Goal: Information Seeking & Learning: Learn about a topic

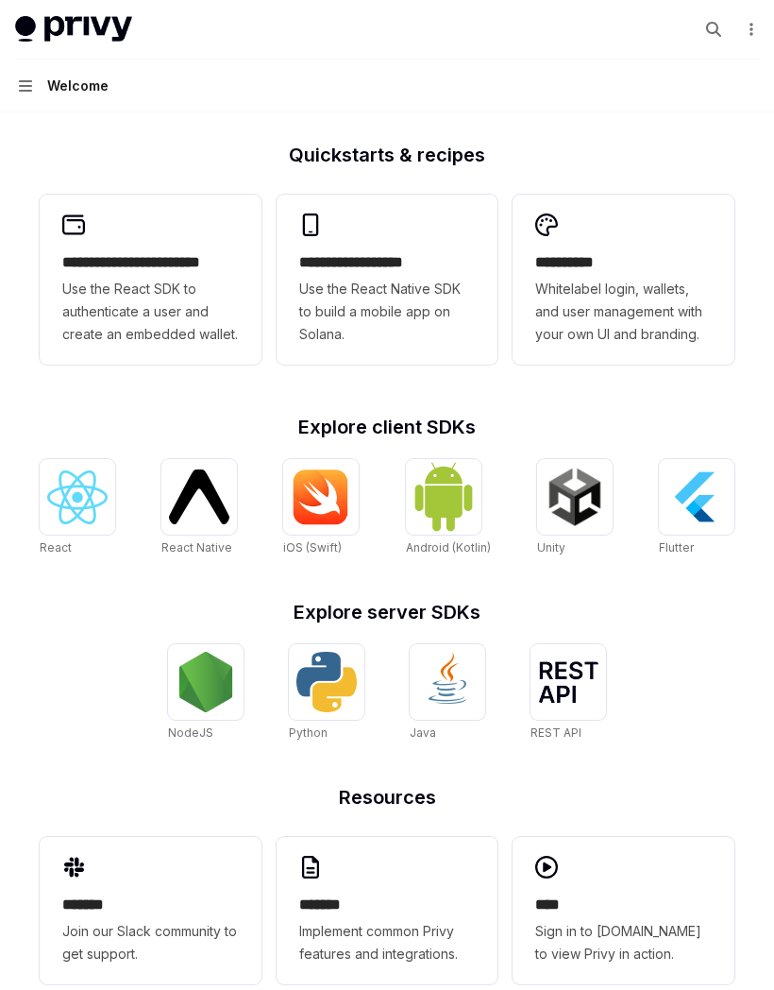
scroll to position [501, 0]
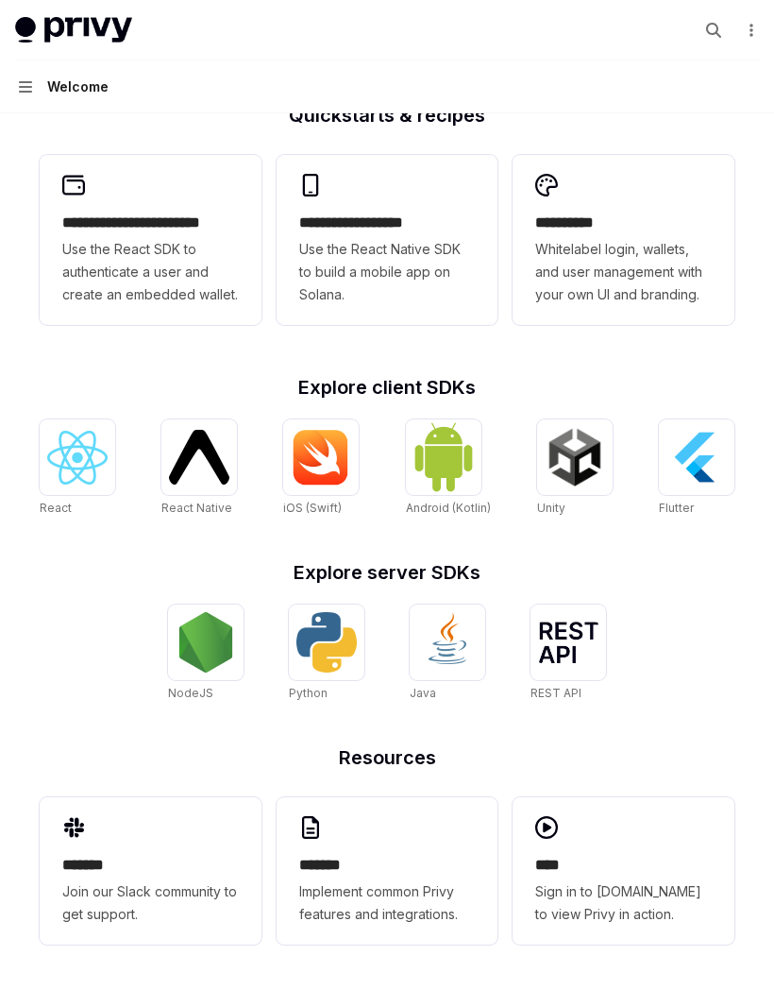
click at [98, 282] on span "Use the React SDK to authenticate a user and create an embedded wallet." at bounding box center [150, 272] width 177 height 68
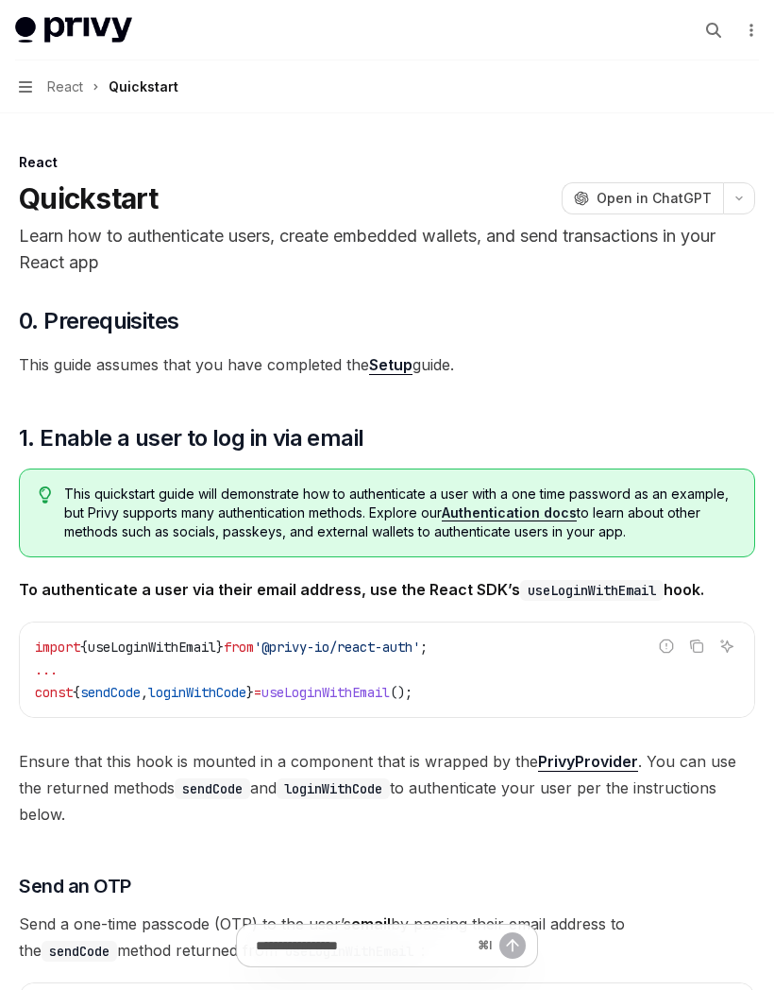
click at [21, 91] on icon "button" at bounding box center [25, 86] width 13 height 11
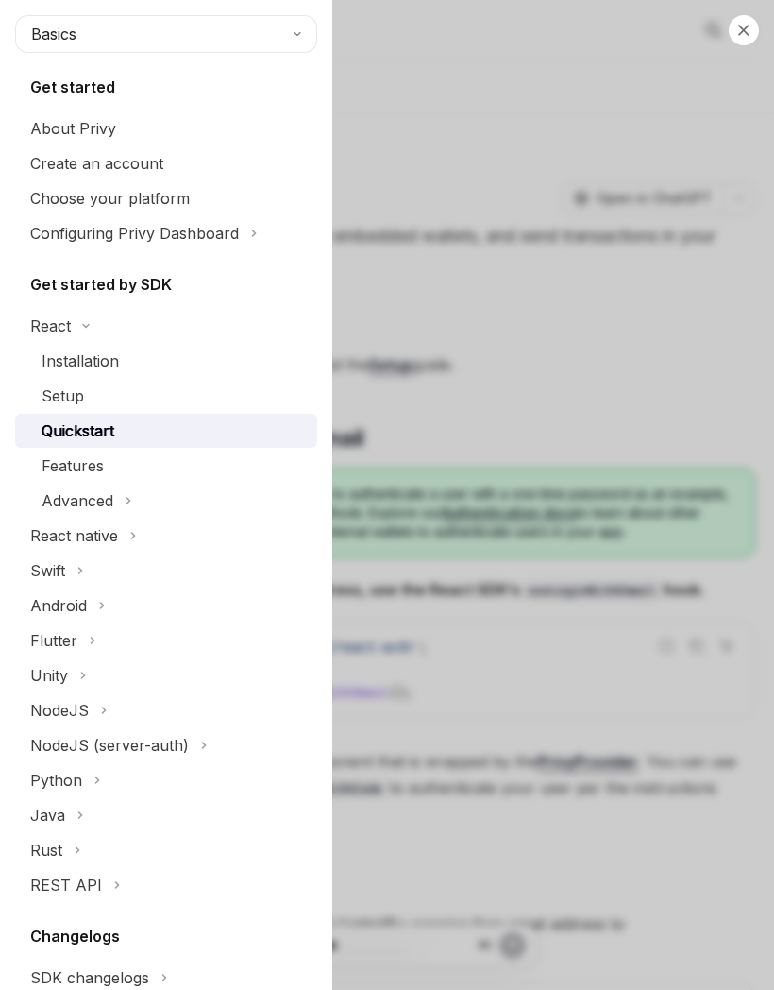
click at [87, 311] on button "React" at bounding box center [166, 326] width 302 height 34
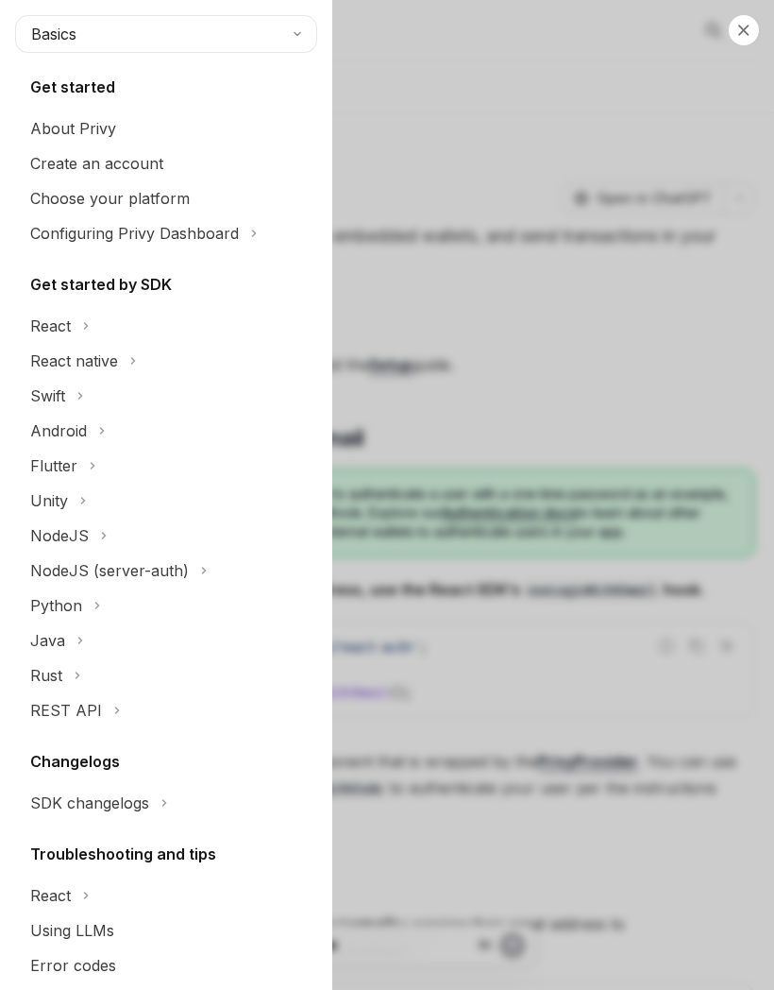
click at [97, 532] on button "NodeJS" at bounding box center [166, 535] width 302 height 34
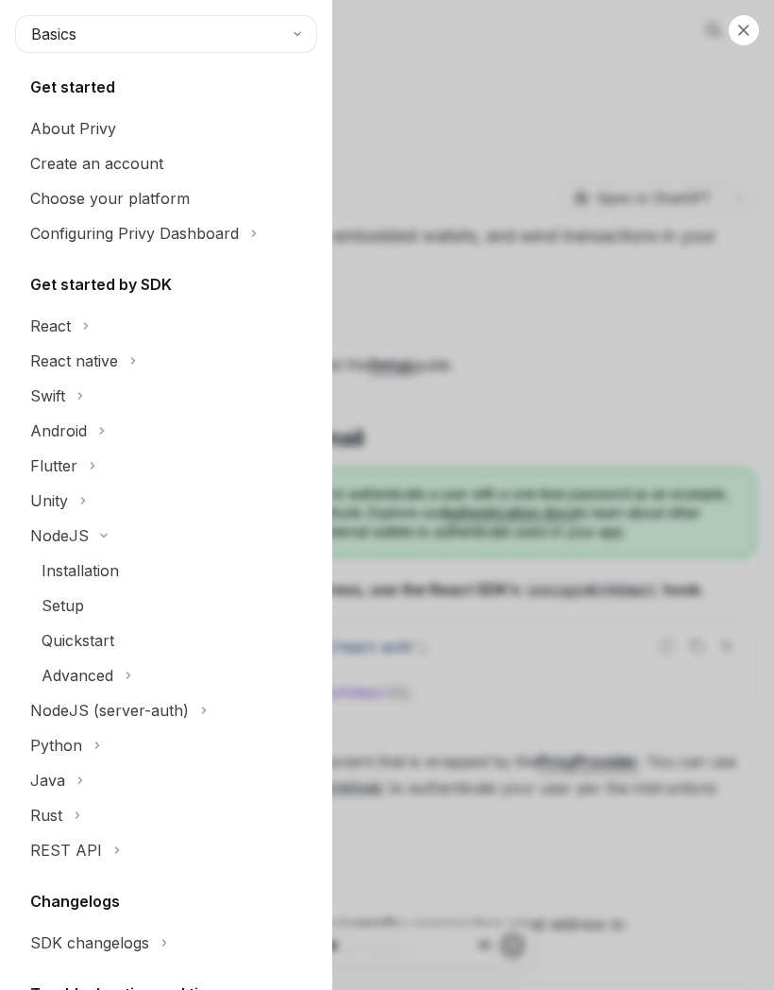
click at [124, 566] on div "Installation" at bounding box center [174, 570] width 264 height 23
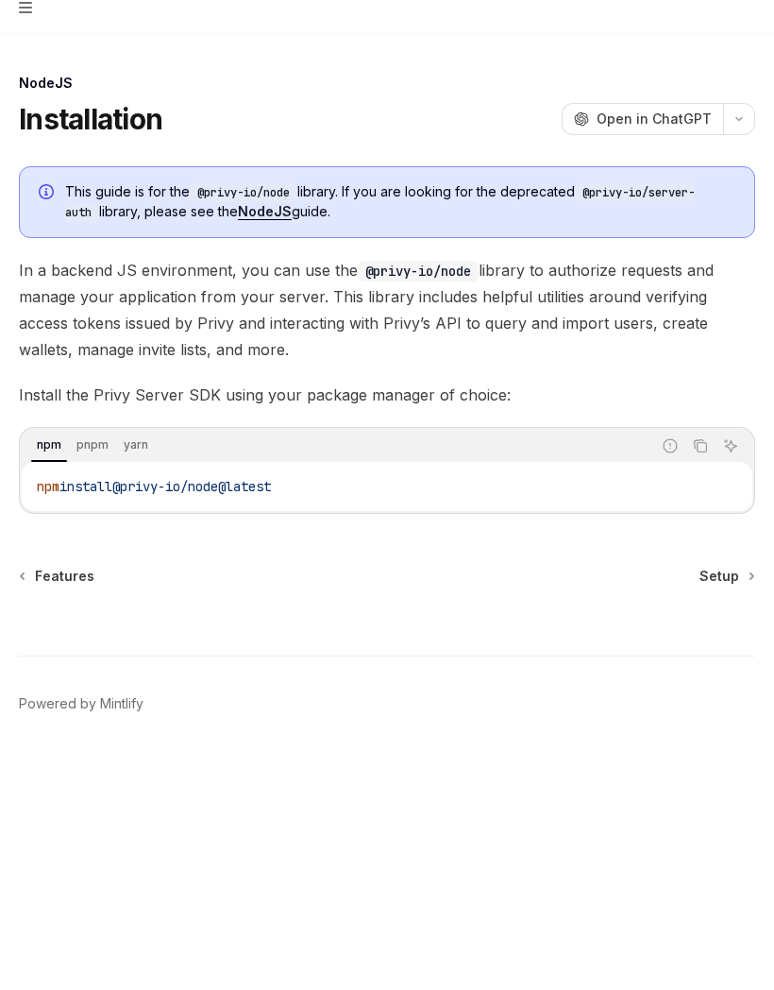
click at [712, 561] on div "NodeJS Installation OpenAI Open in ChatGPT OpenAI Open in ChatGPT This guide is…" at bounding box center [387, 524] width 744 height 747
click at [717, 646] on span "Setup" at bounding box center [720, 655] width 40 height 19
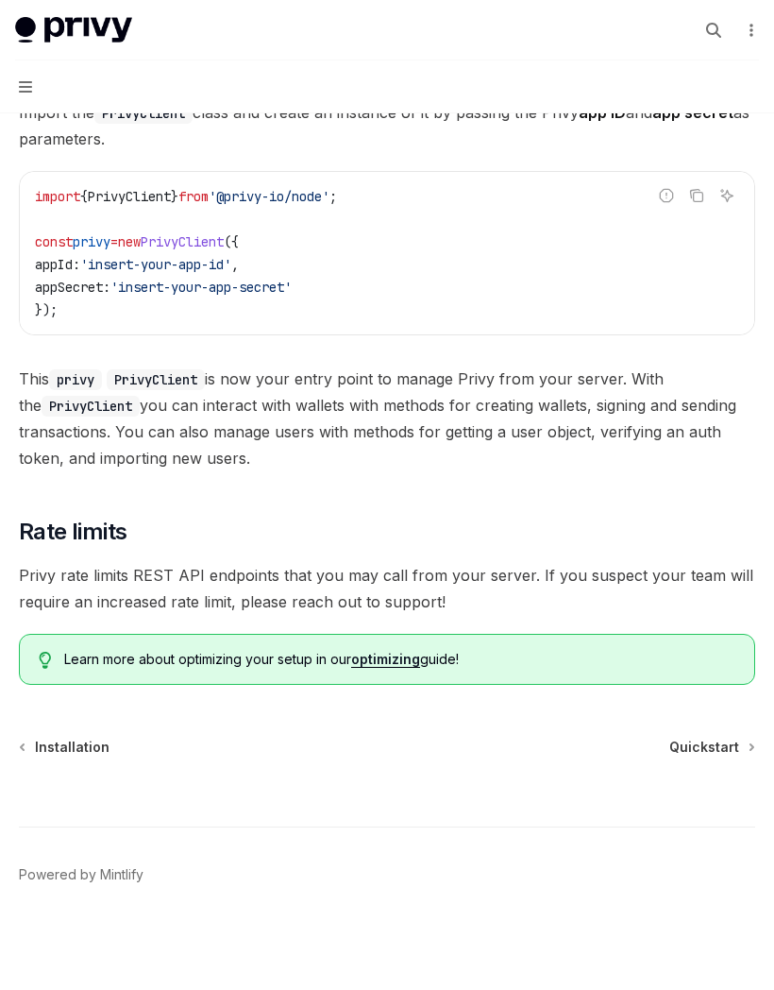
scroll to position [596, 0]
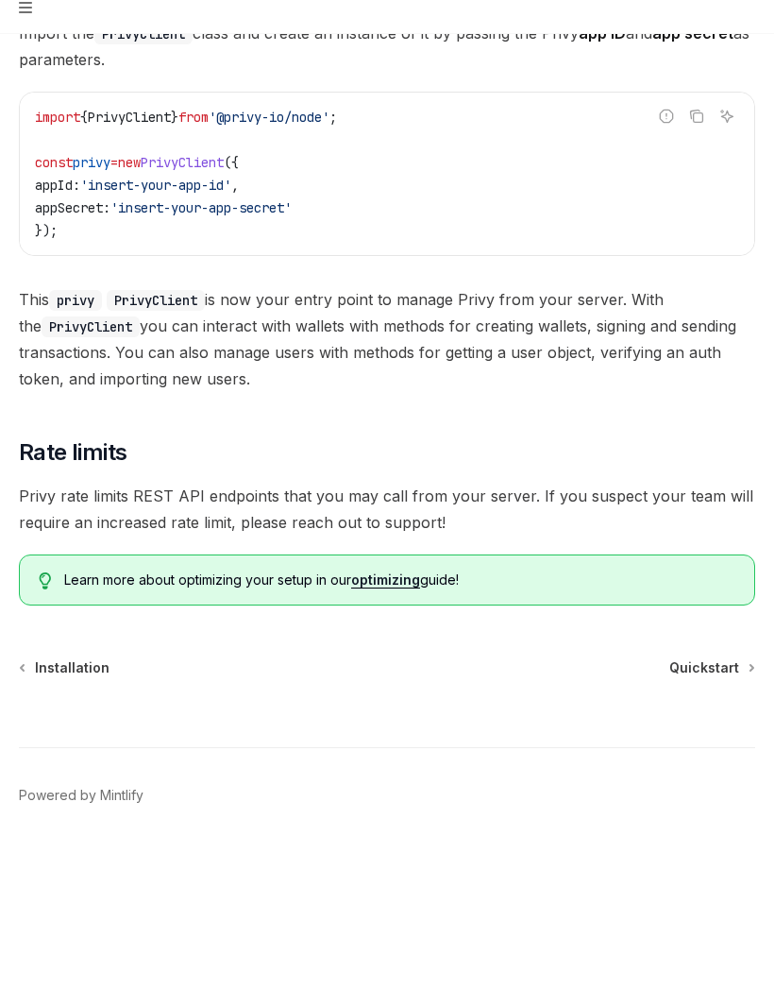
click at [705, 654] on div "NodeJS Setup OpenAI Open in ChatGPT OpenAI Open in ChatGPT ​ Prerequisites Befo…" at bounding box center [387, 272] width 744 height 1435
click at [706, 738] on span "Quickstart" at bounding box center [705, 747] width 70 height 19
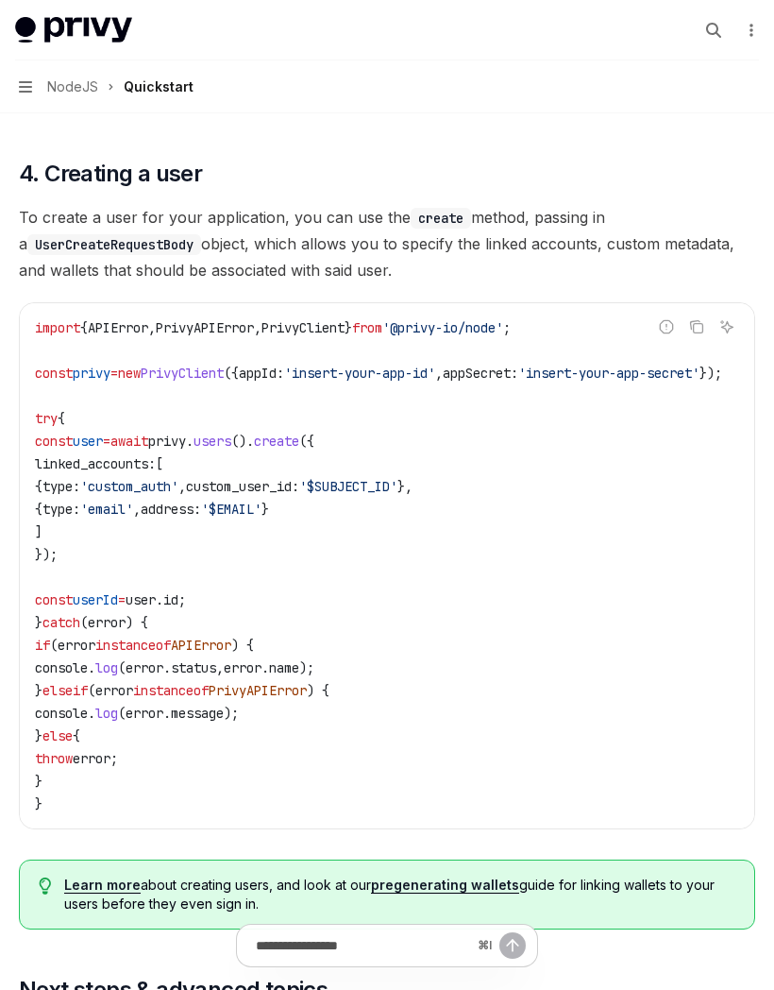
scroll to position [3203, 0]
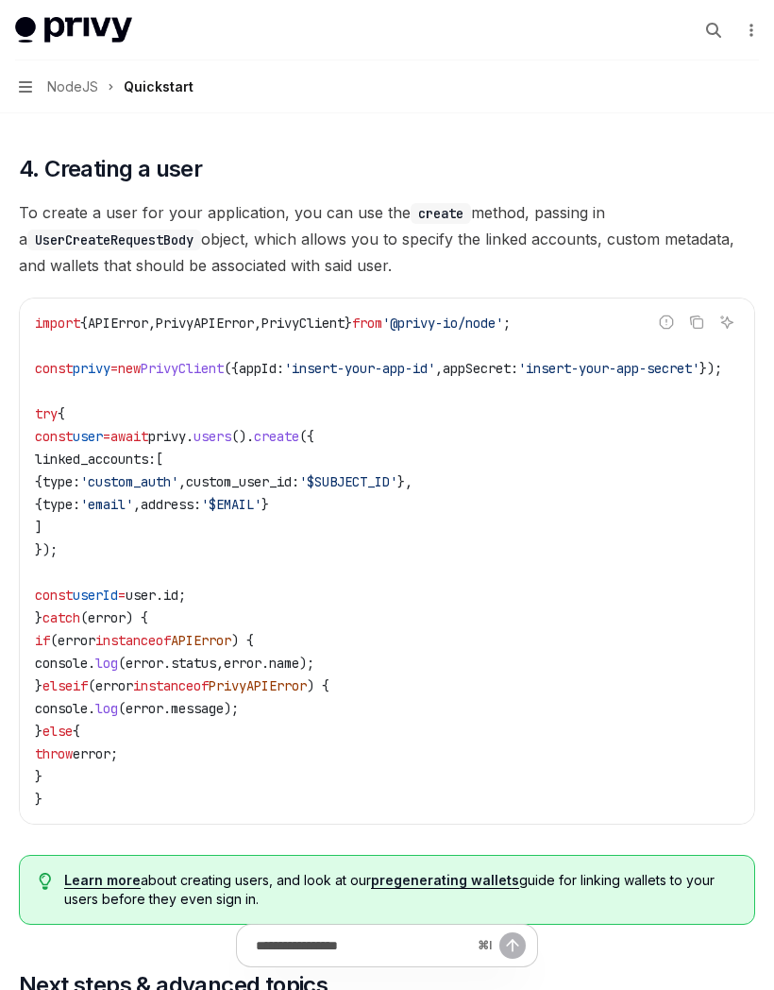
click at [597, 589] on code "import { APIError , PrivyAPIError , PrivyClient } from '@privy-io/node' ; const…" at bounding box center [401, 561] width 733 height 499
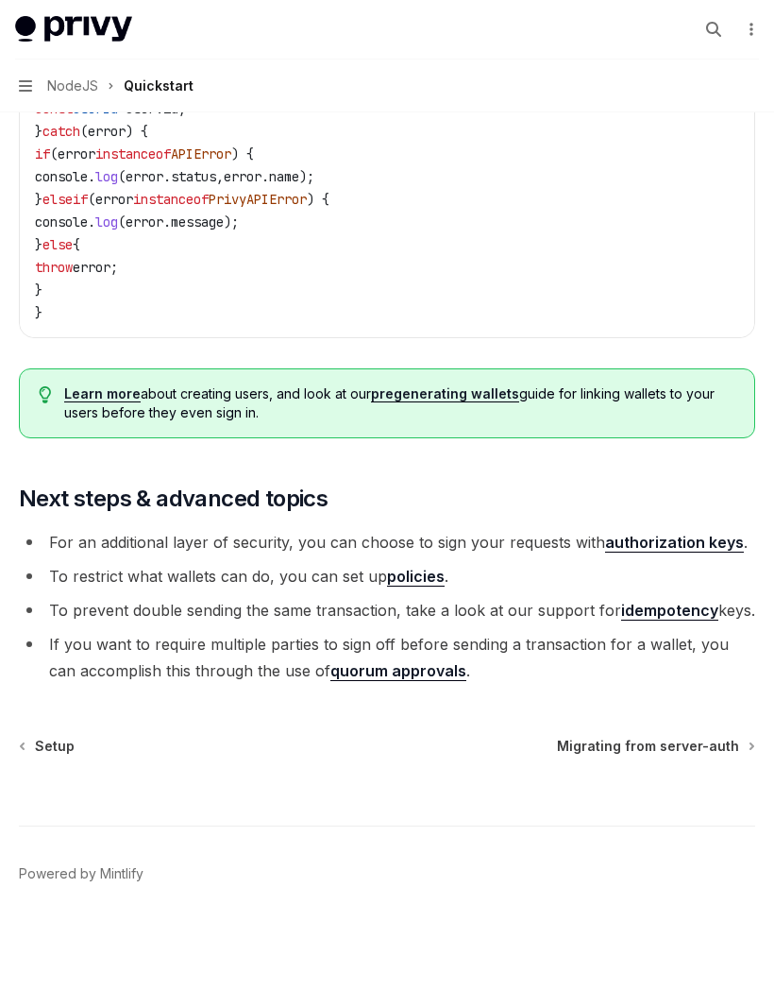
scroll to position [3692, 0]
click at [710, 741] on span "Migrating from server-auth" at bounding box center [648, 747] width 182 height 19
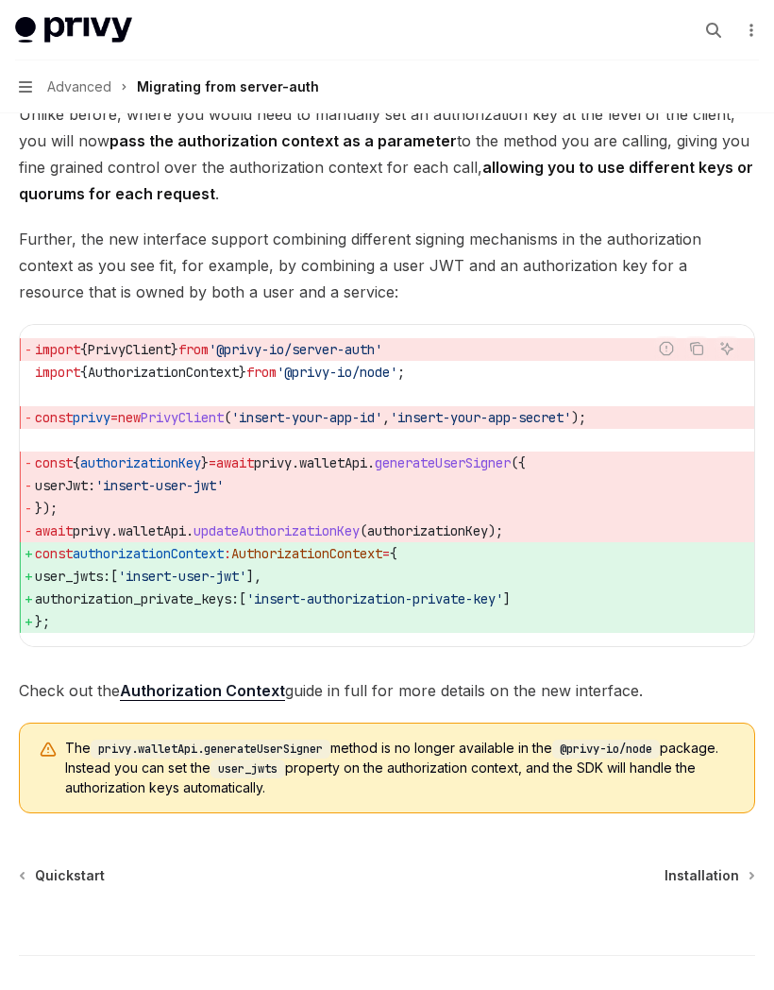
scroll to position [2717, 0]
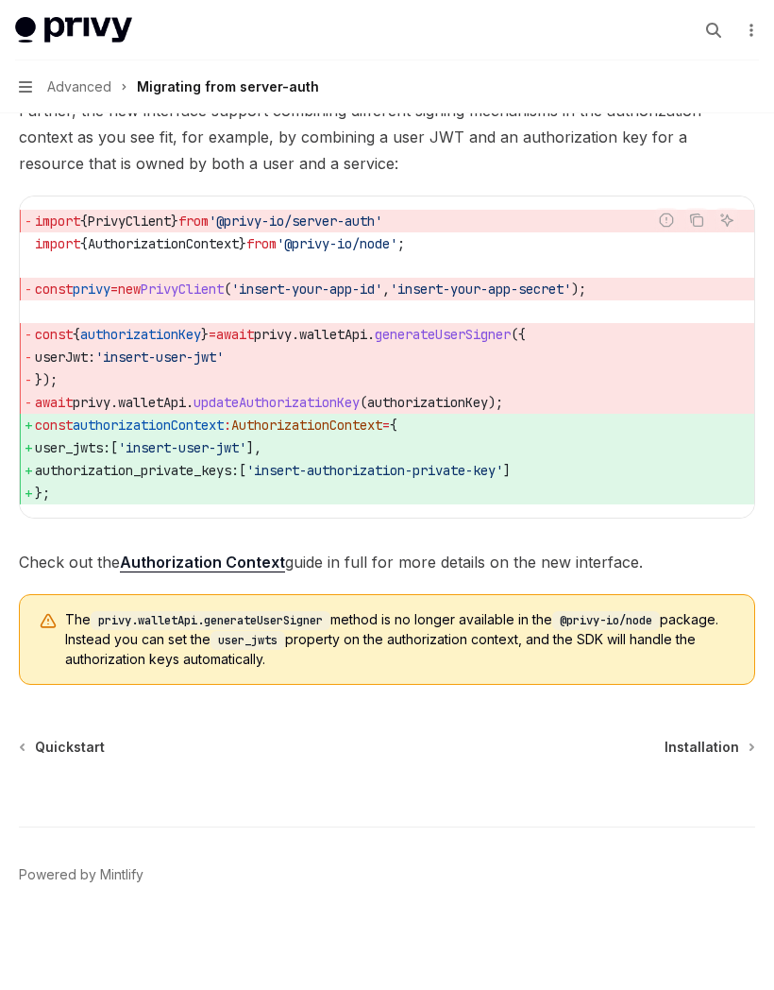
click at [709, 741] on span "Installation" at bounding box center [702, 747] width 75 height 19
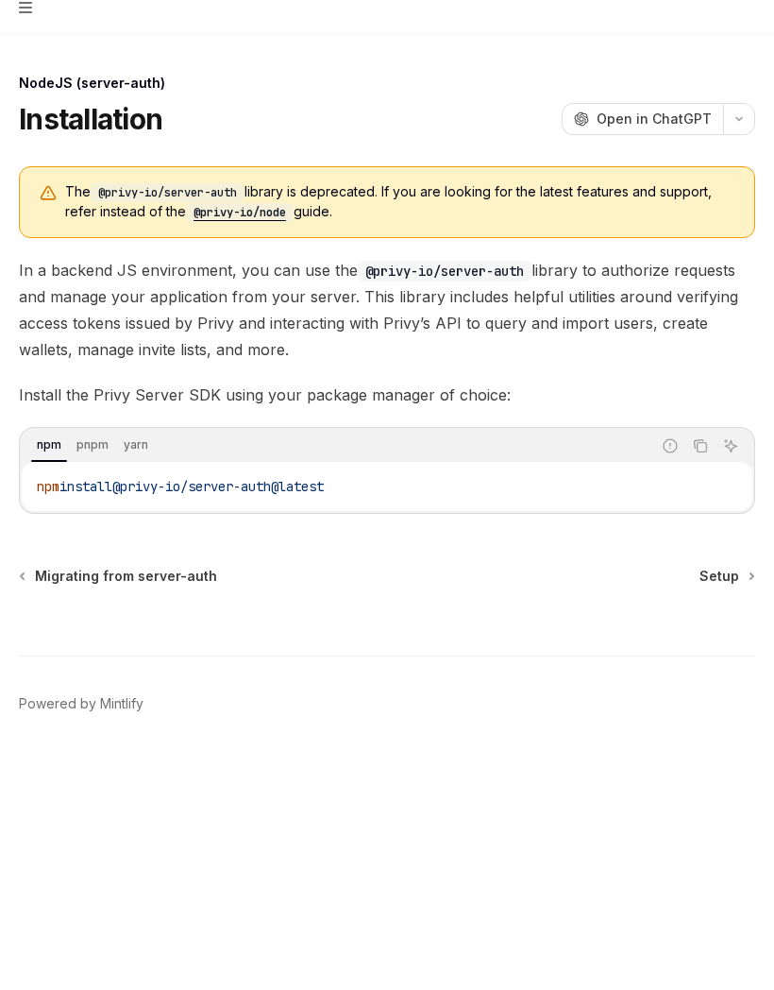
click at [736, 646] on span "Setup" at bounding box center [720, 655] width 40 height 19
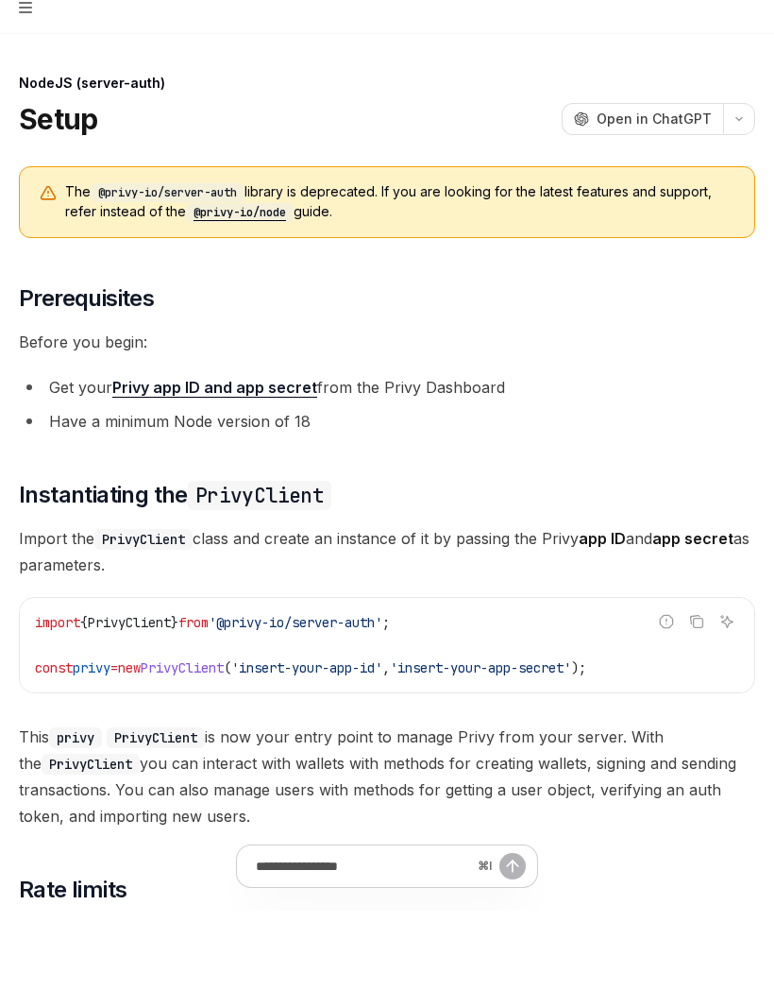
scroll to position [79, 0]
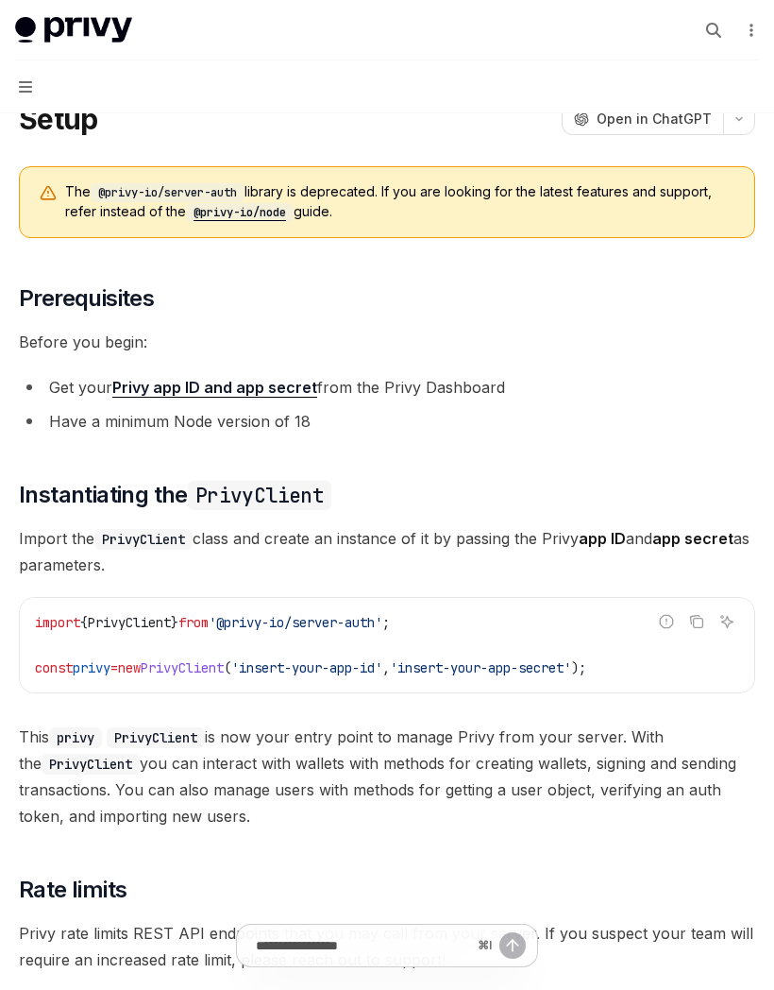
click at [25, 96] on button "Navigation" at bounding box center [387, 86] width 774 height 53
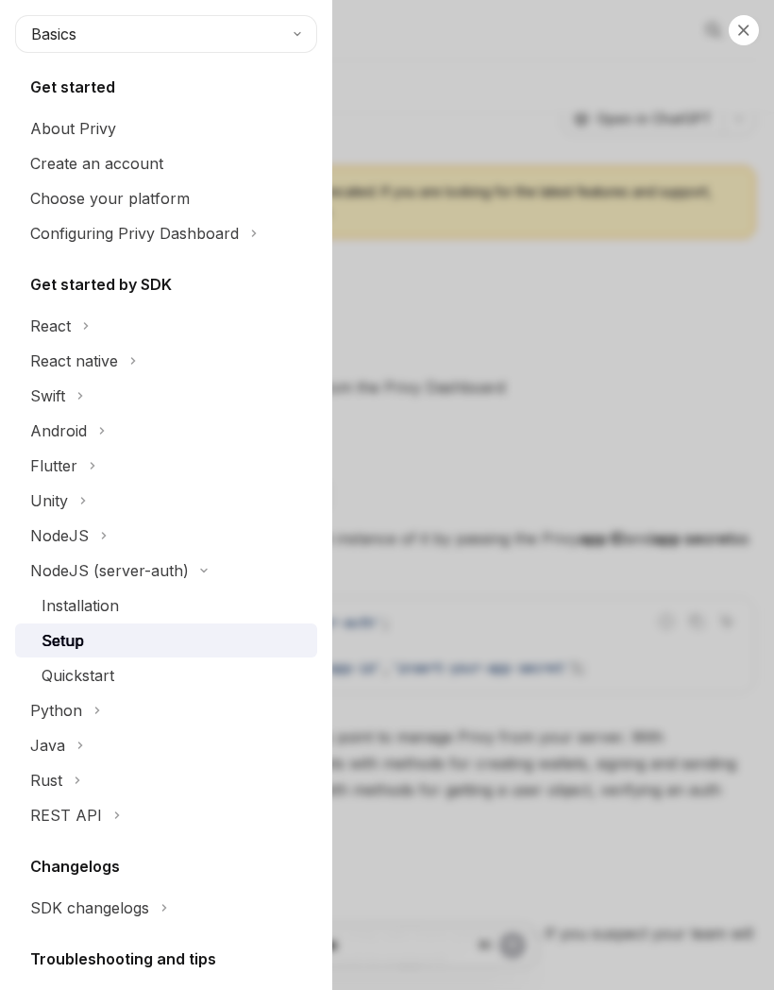
scroll to position [0, 0]
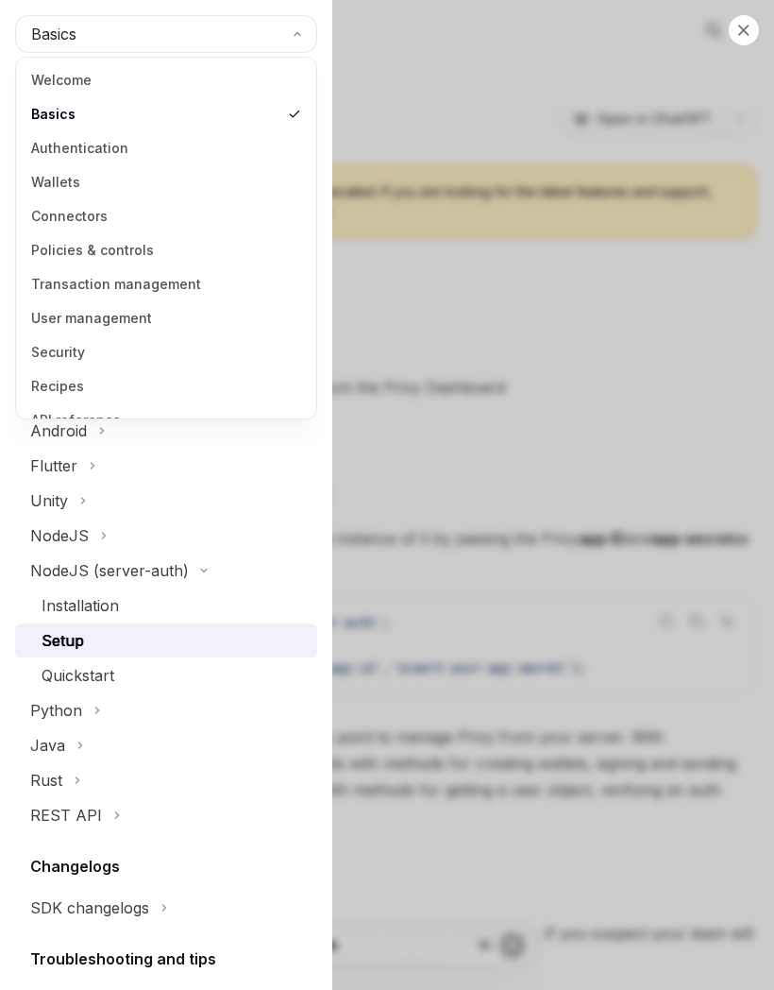
click at [48, 139] on link "Authentication" at bounding box center [166, 148] width 289 height 34
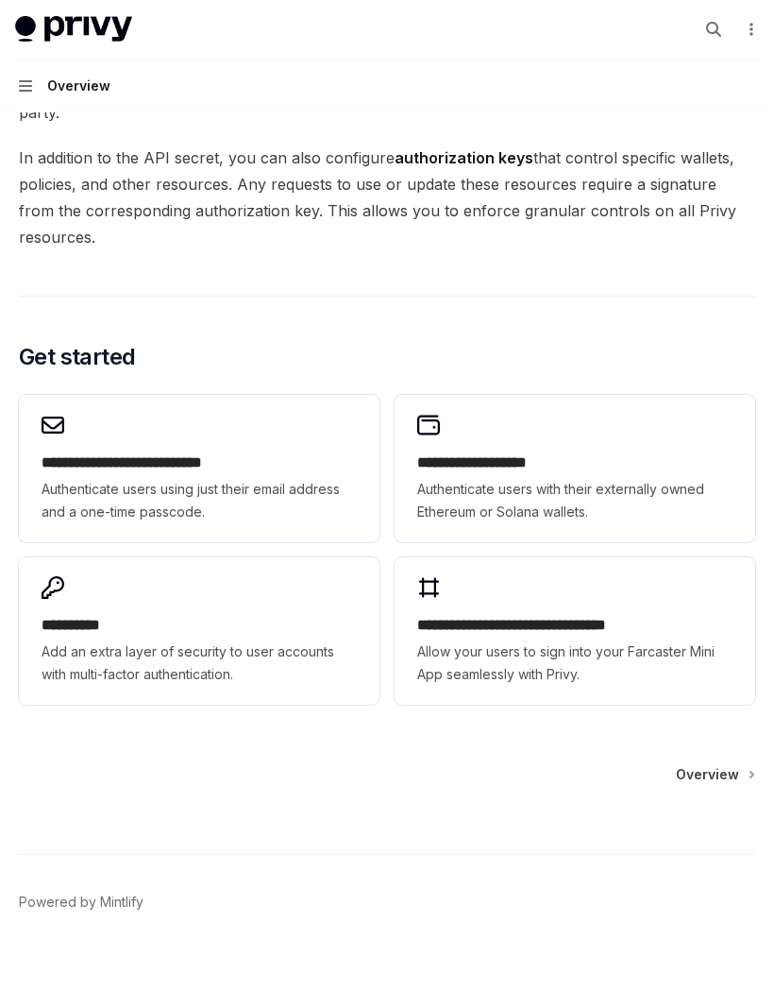
scroll to position [1311, 0]
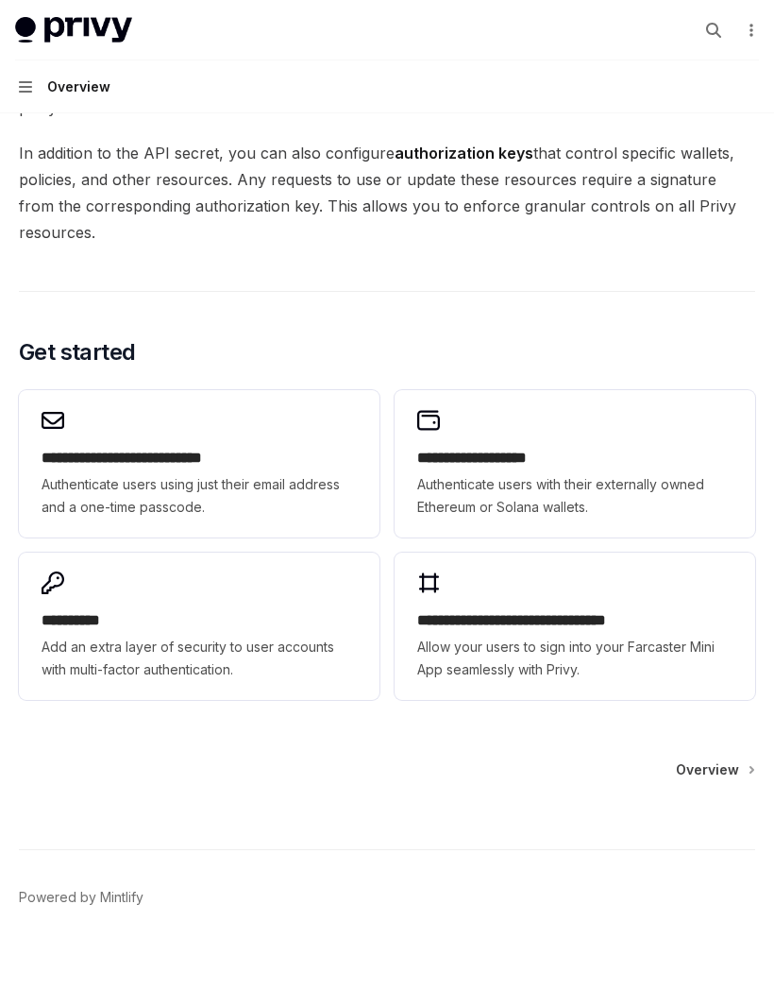
click at [712, 760] on span "Overview" at bounding box center [707, 769] width 63 height 19
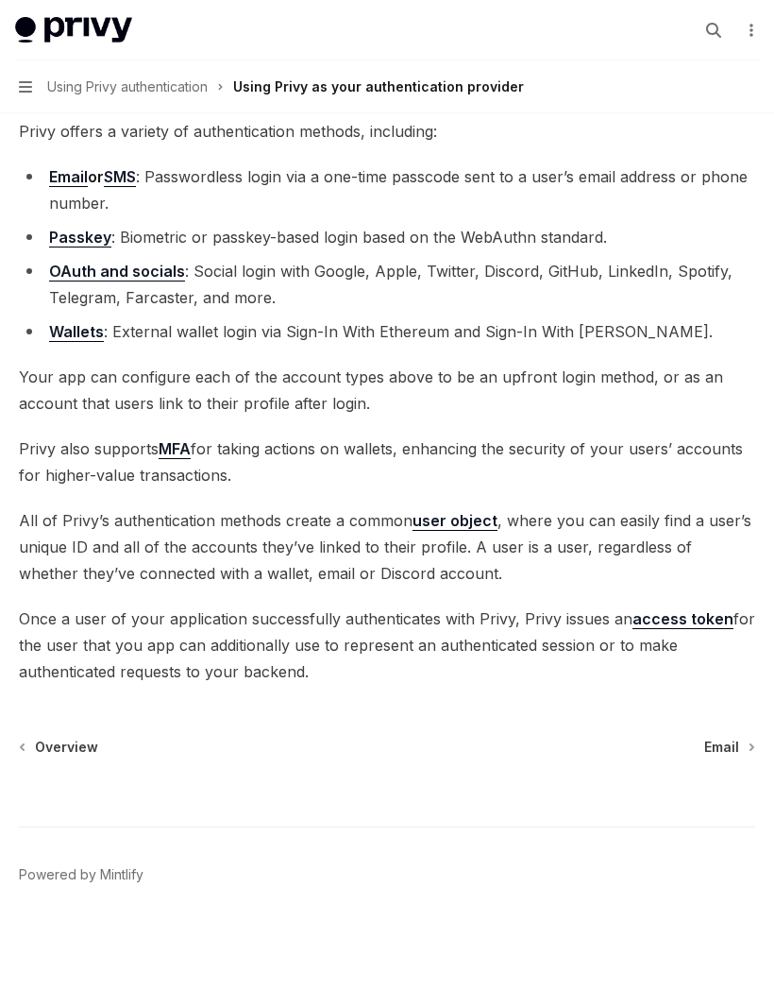
scroll to position [161, 0]
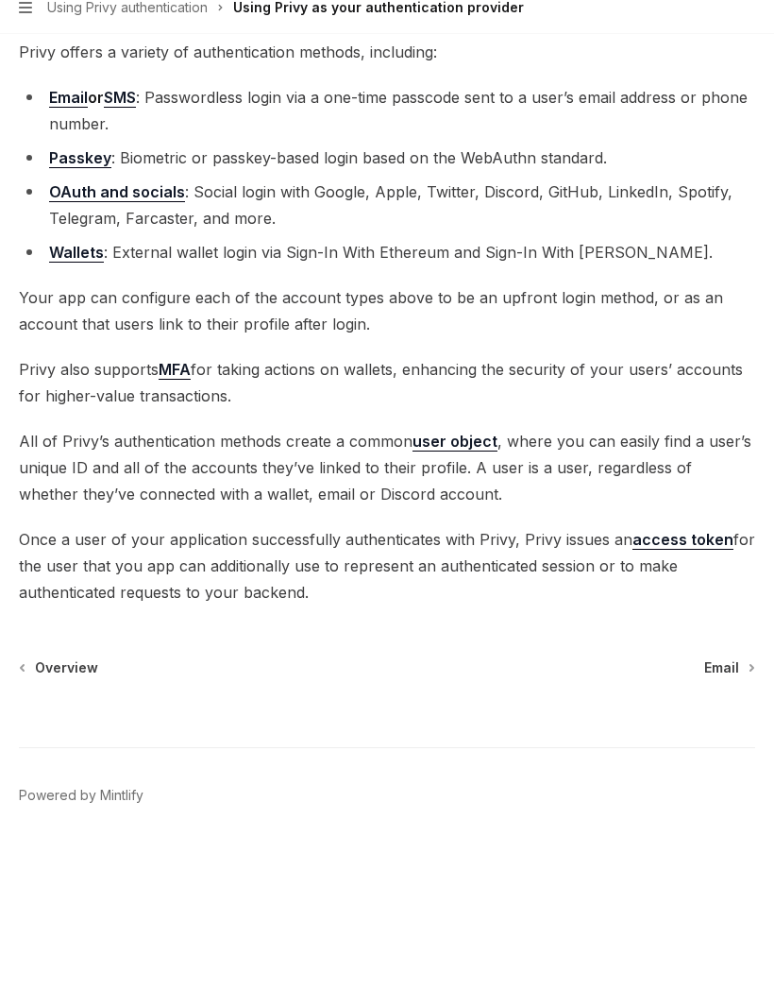
click at [688, 609] on link "access token" at bounding box center [683, 619] width 101 height 20
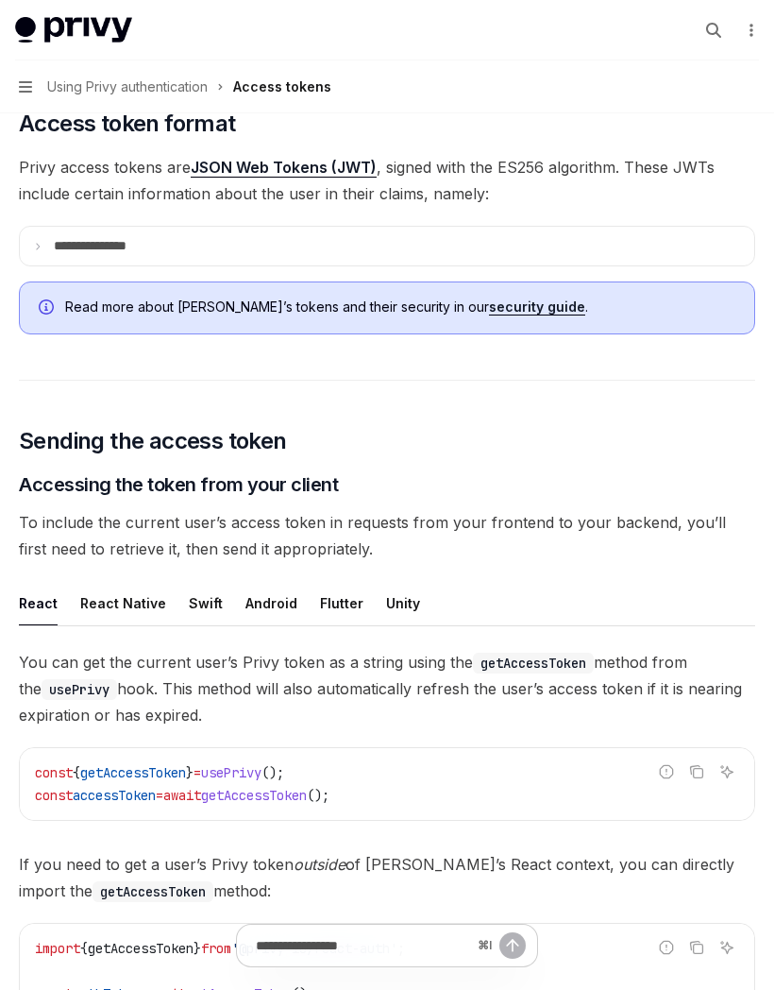
scroll to position [446, 0]
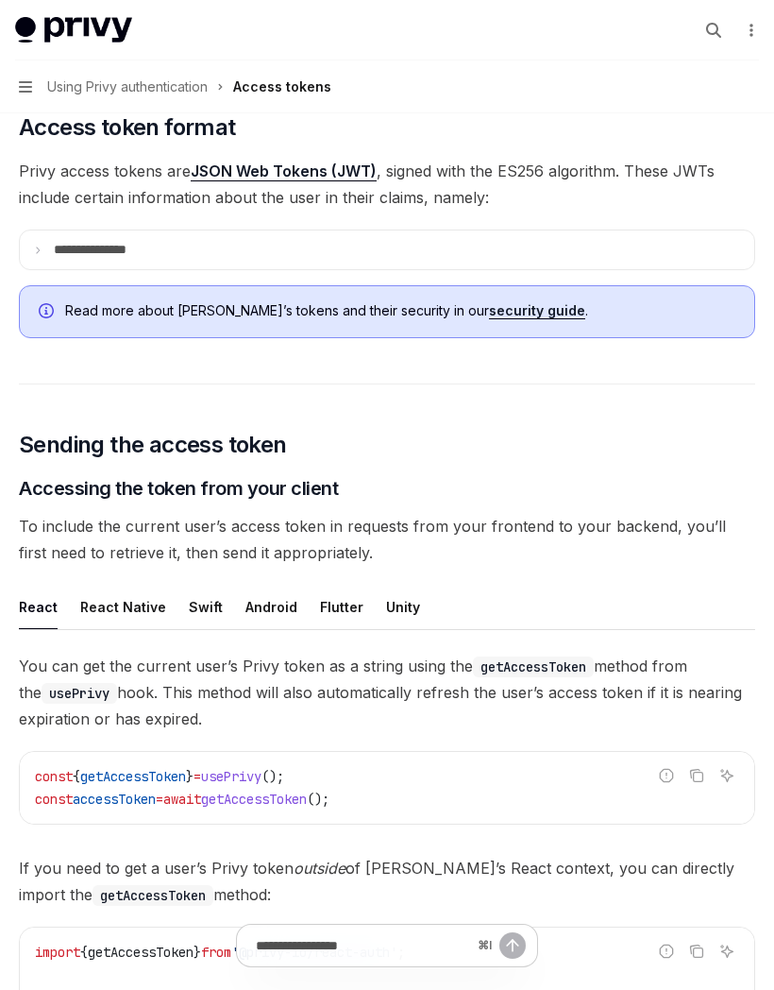
click at [68, 231] on summary "**********" at bounding box center [387, 249] width 735 height 39
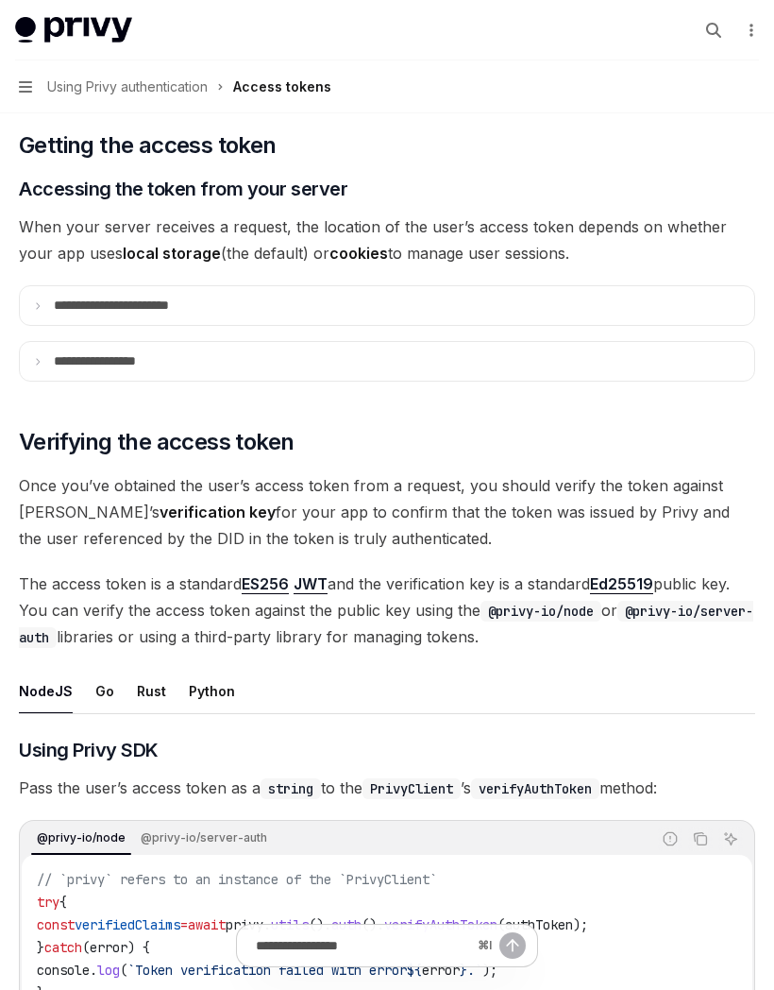
scroll to position [3027, 0]
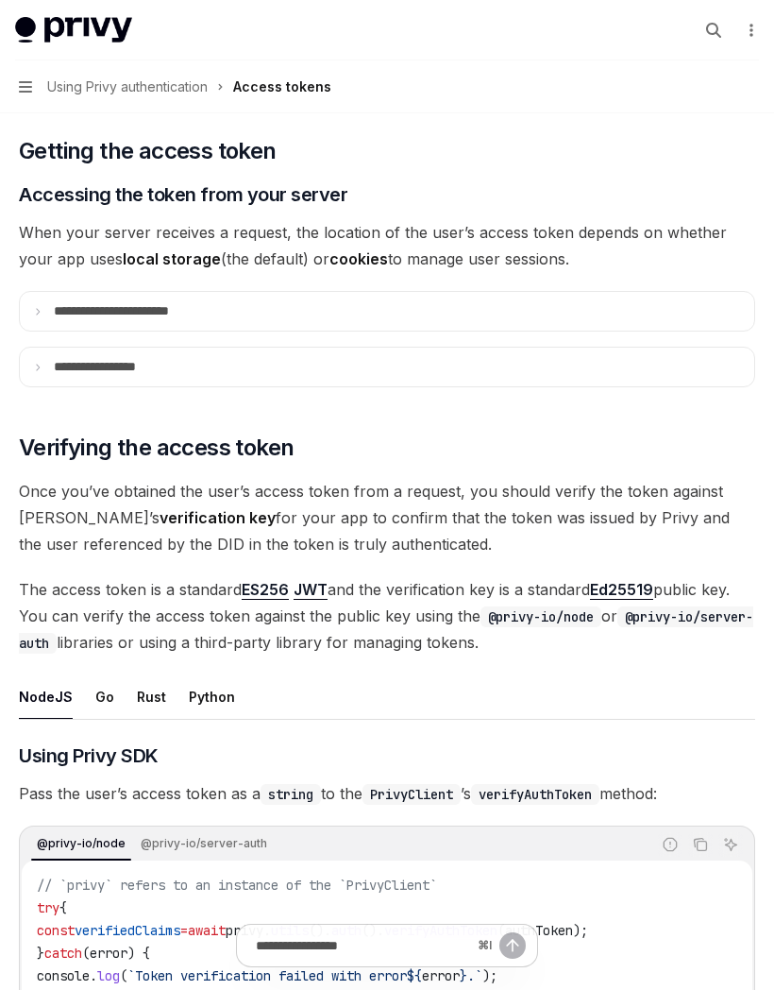
click at [562, 311] on summary "**********" at bounding box center [387, 311] width 735 height 39
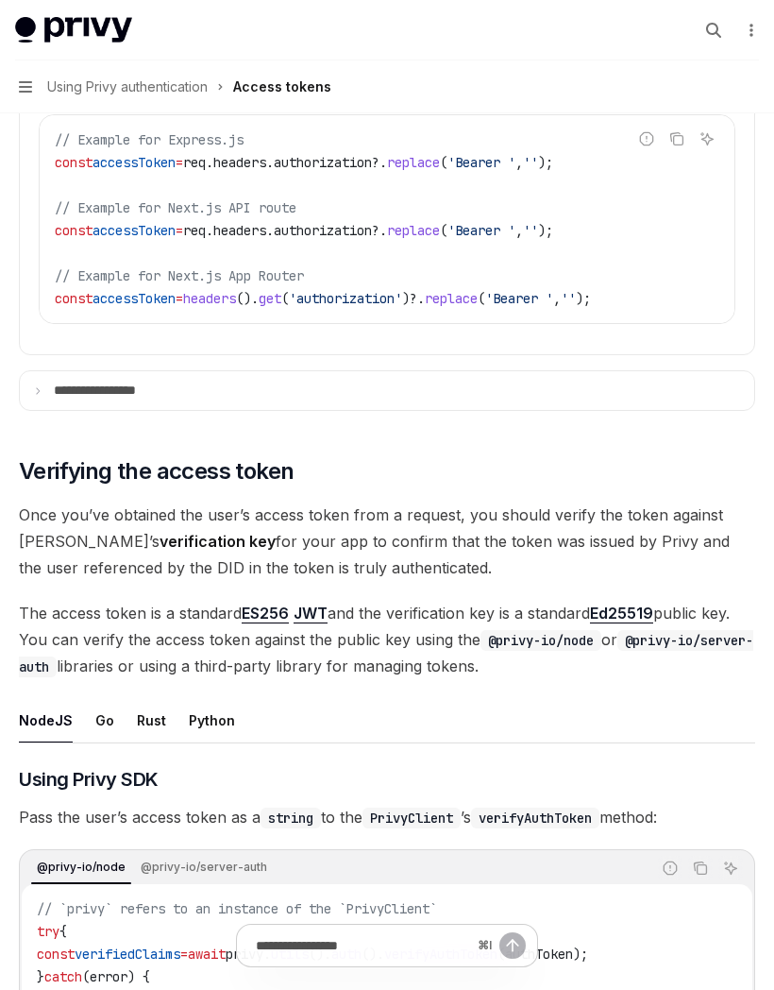
scroll to position [3385, 0]
click at [559, 394] on summary "**********" at bounding box center [387, 389] width 735 height 39
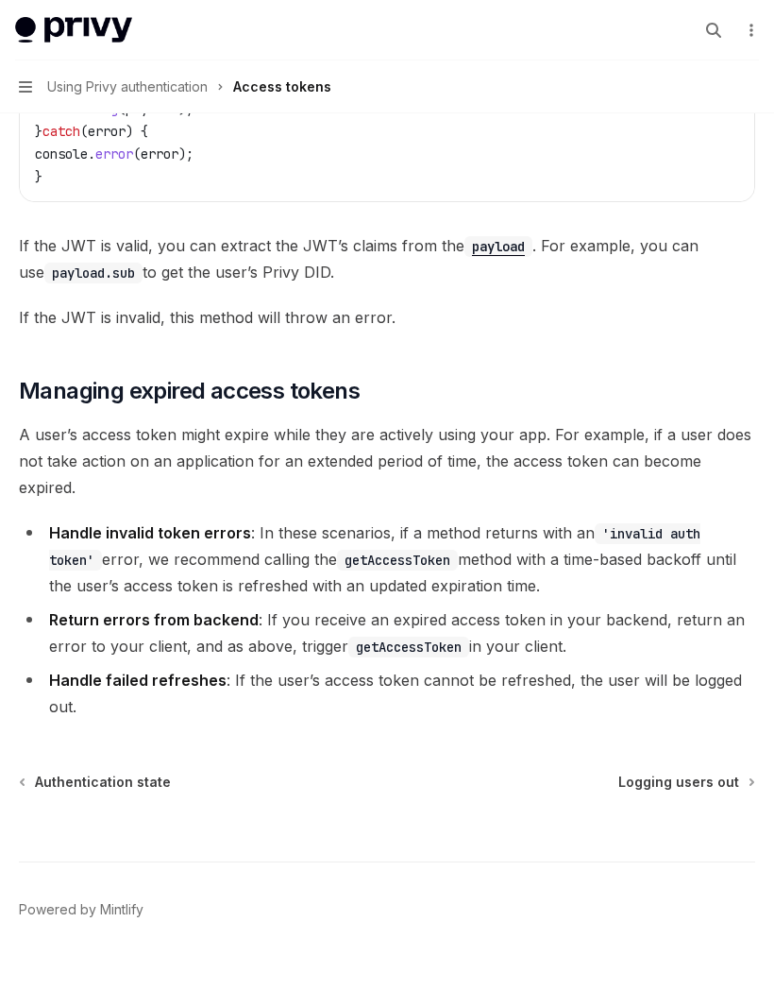
scroll to position [6371, 0]
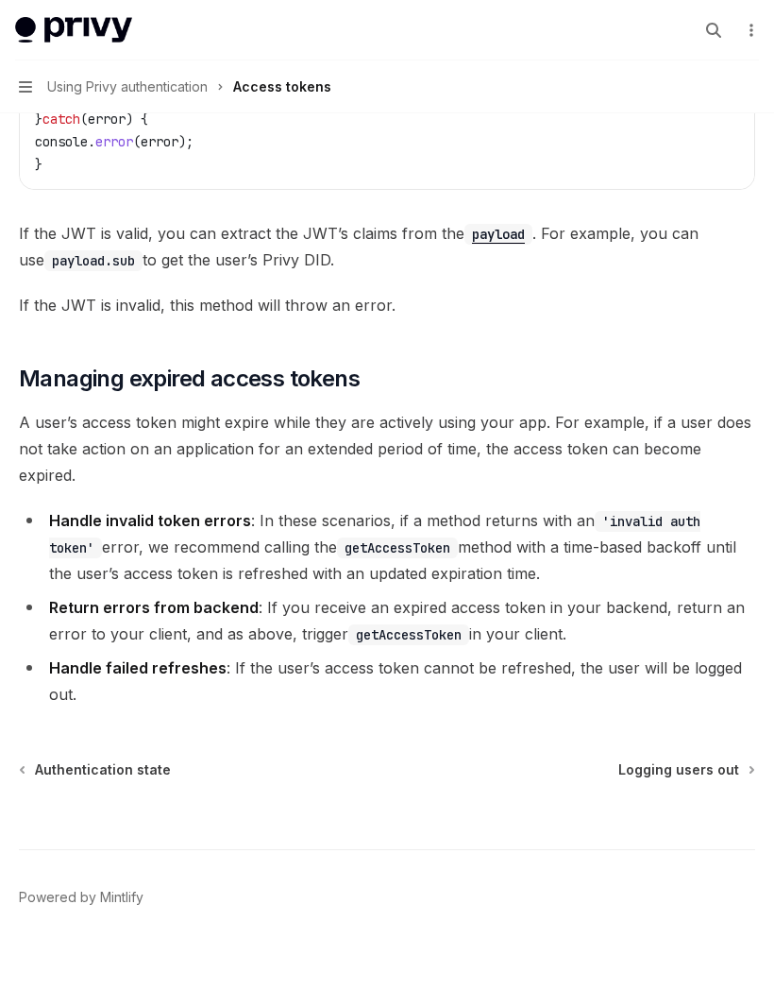
click at [682, 760] on span "Logging users out" at bounding box center [679, 769] width 121 height 19
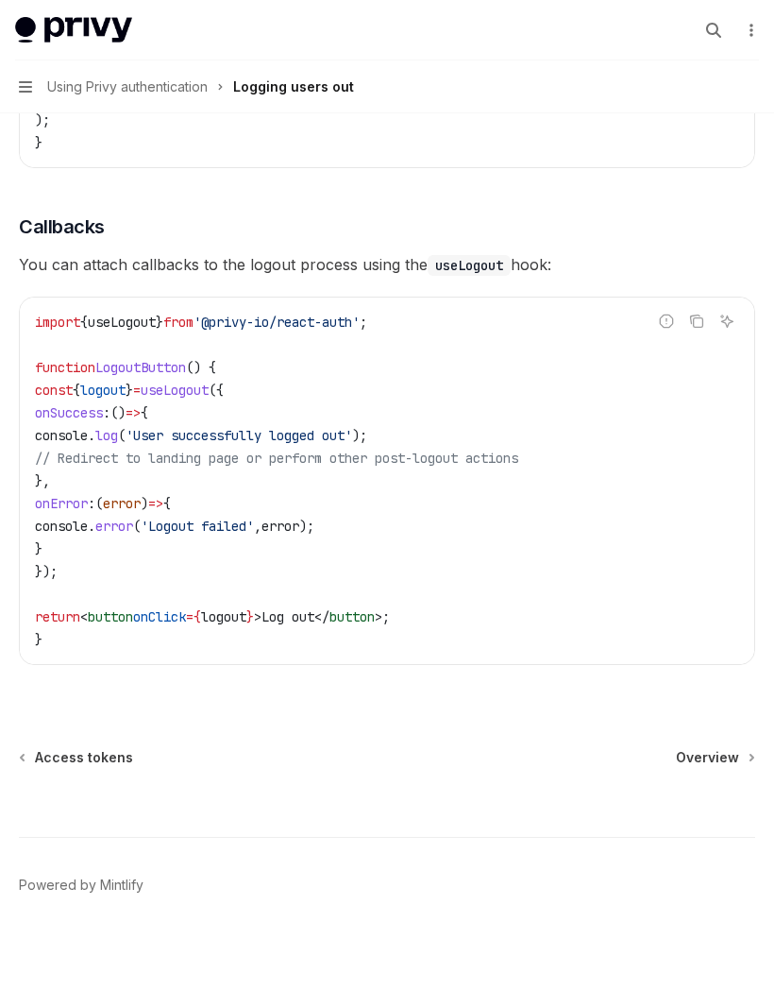
scroll to position [775, 0]
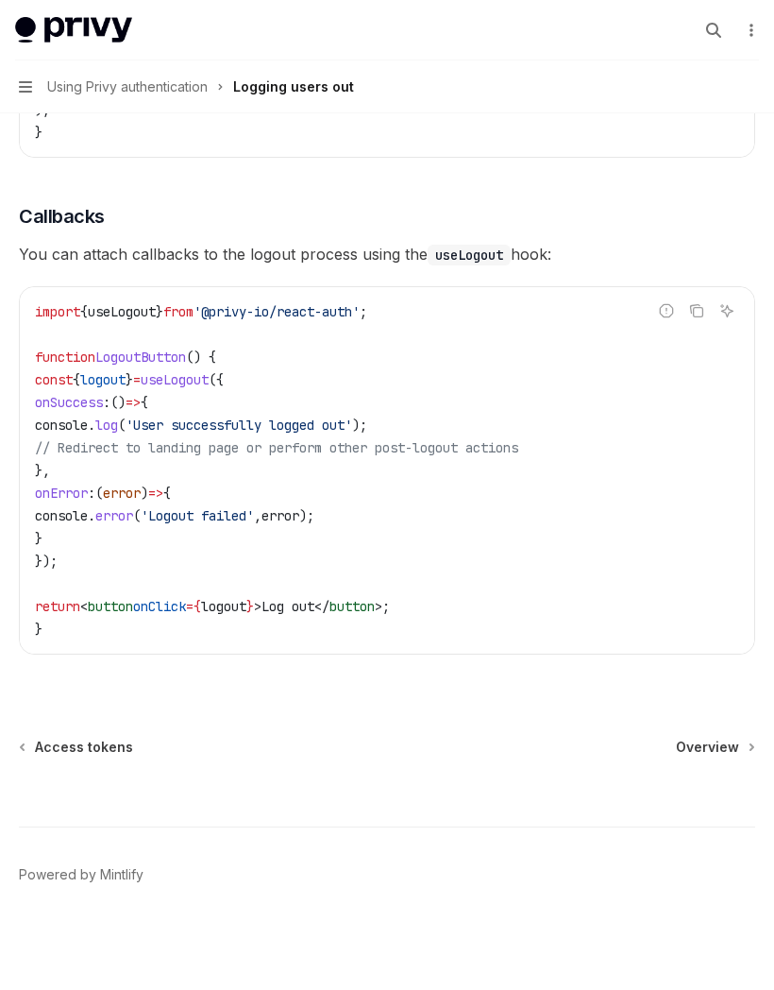
click at [693, 729] on div "Using Privy authentication Logging users out OpenAI Open in ChatGPT OpenAI Open…" at bounding box center [387, 185] width 744 height 1610
click at [705, 738] on span "Overview" at bounding box center [707, 747] width 63 height 19
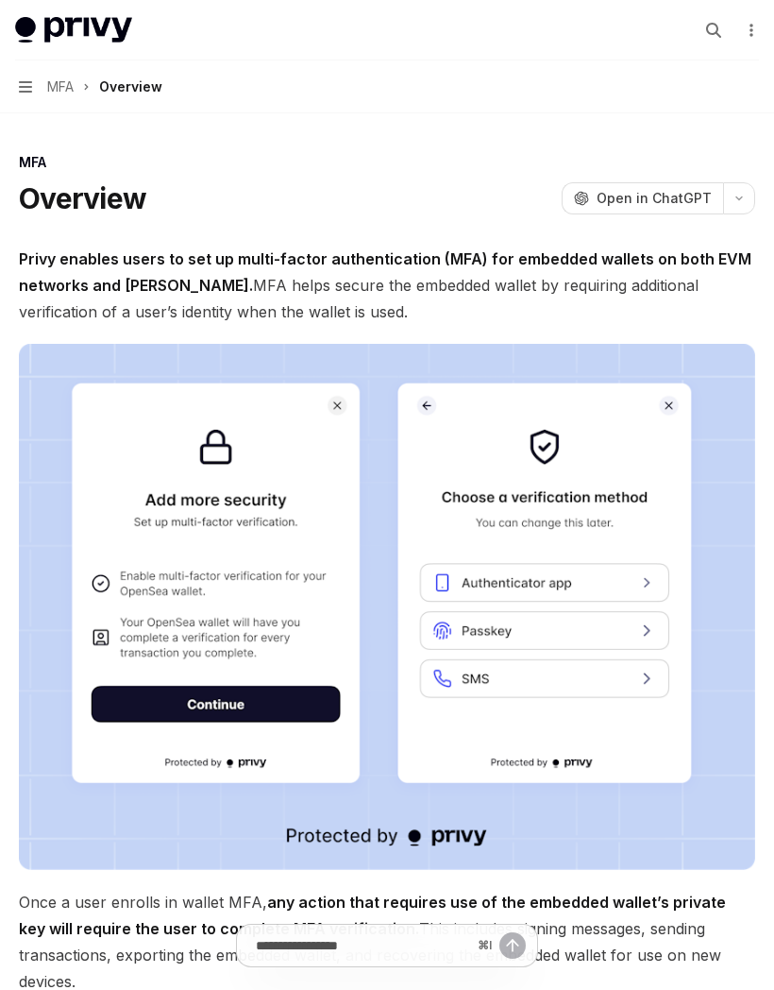
click at [30, 86] on icon "button" at bounding box center [25, 86] width 13 height 11
type textarea "*"
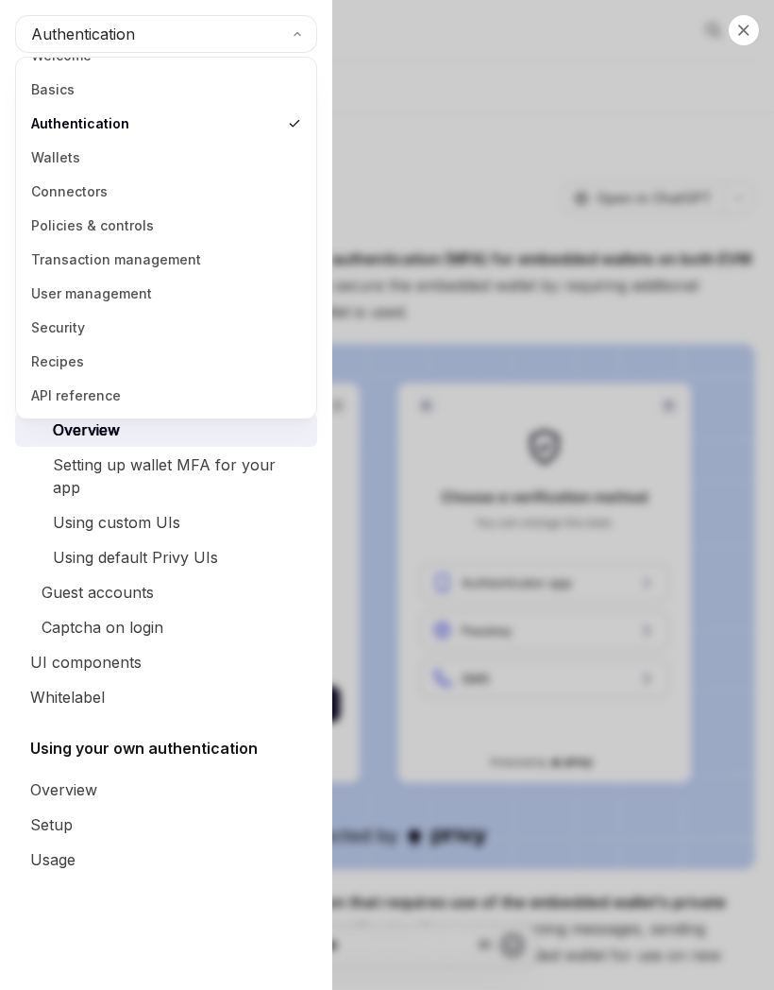
scroll to position [25, 0]
click at [42, 33] on span "Authentication" at bounding box center [83, 34] width 104 height 23
